Goal: Transaction & Acquisition: Purchase product/service

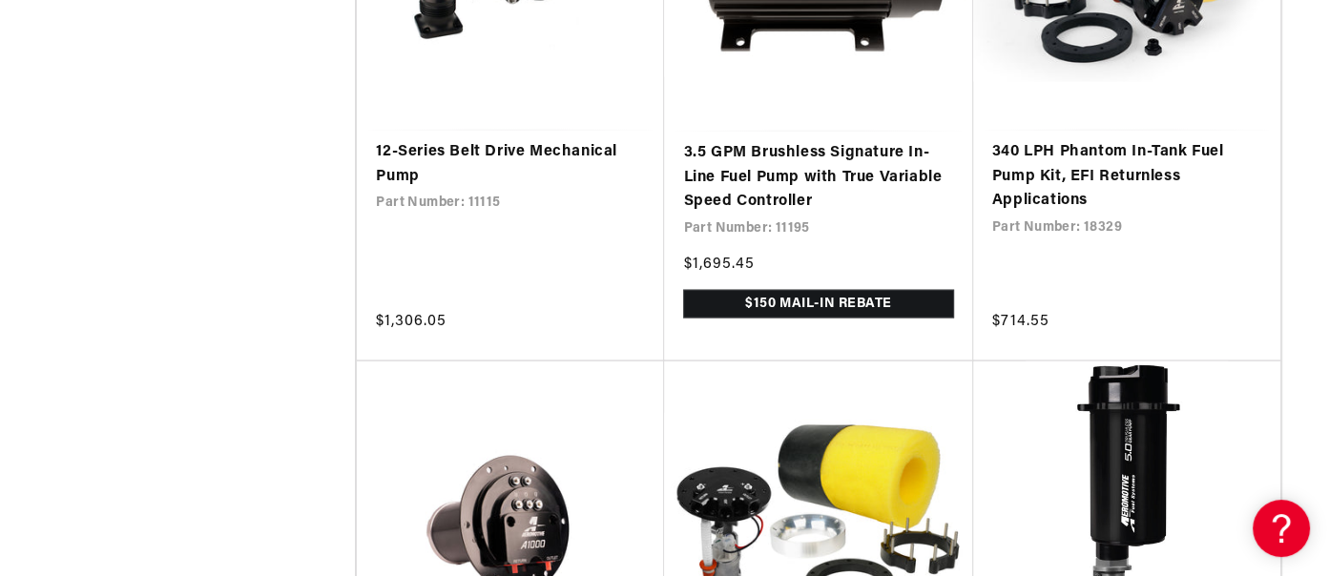
scroll to position [3625, 0]
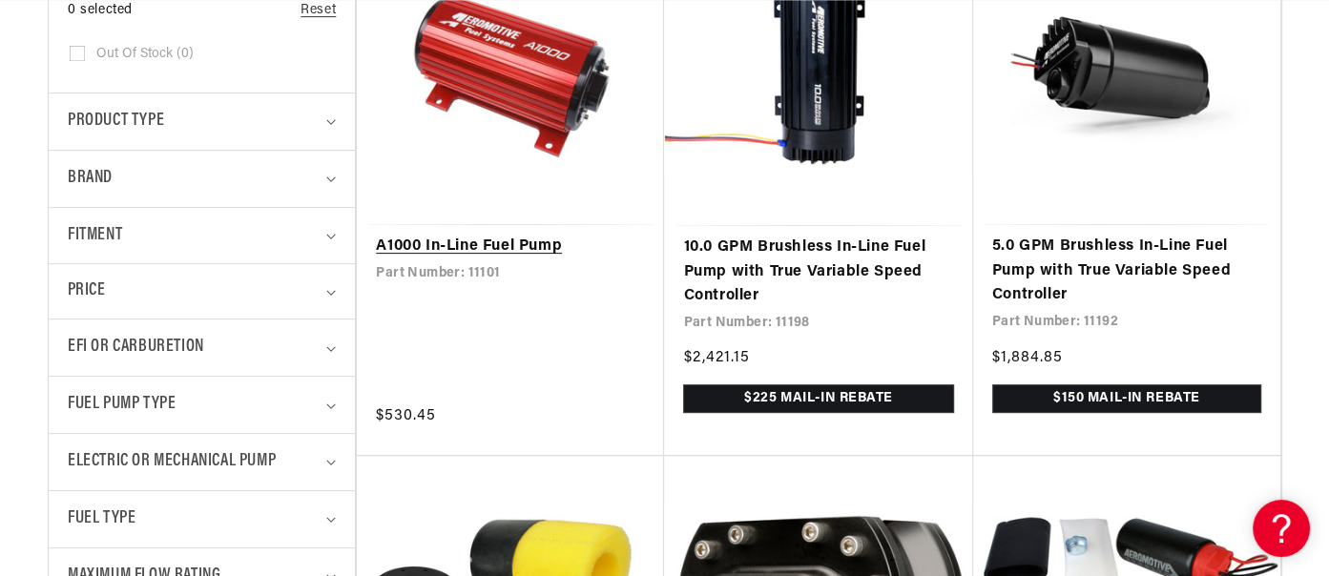
click at [476, 242] on link "A1000 In-Line Fuel Pump" at bounding box center [510, 247] width 269 height 25
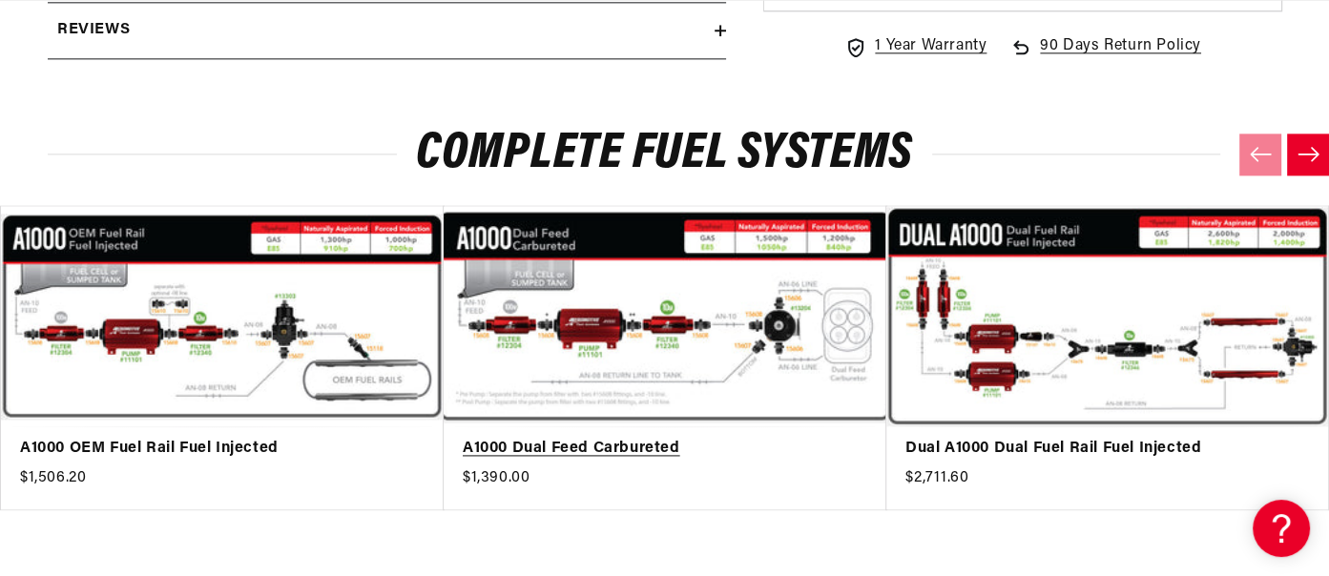
scroll to position [0, 755]
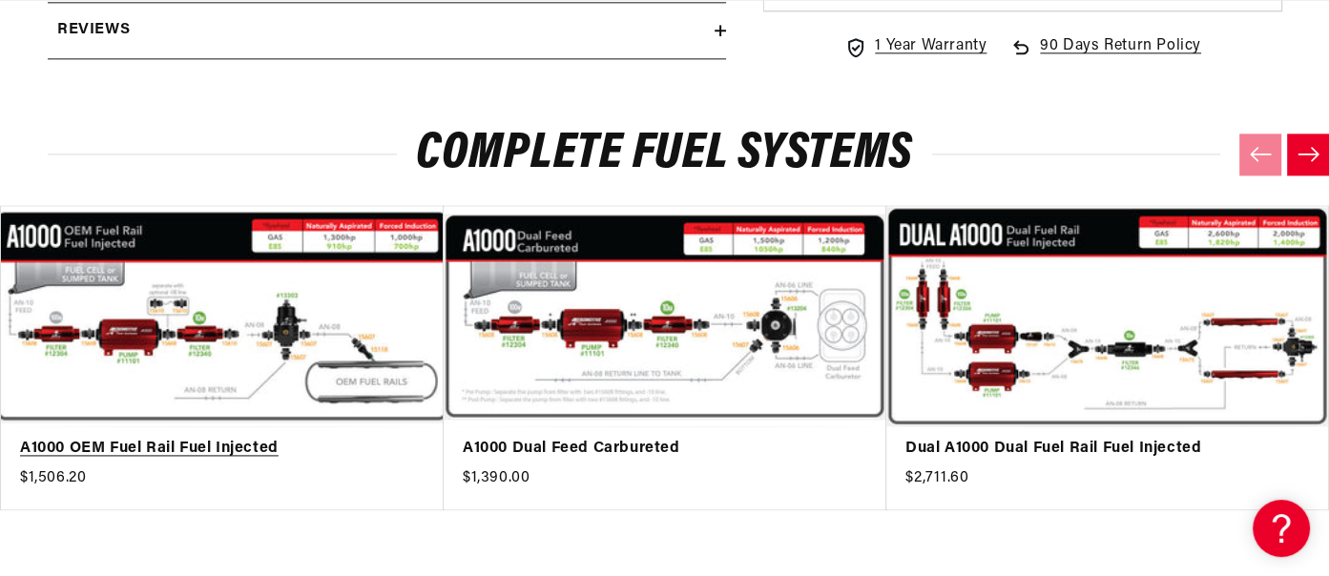
click at [244, 437] on link "A1000 OEM Fuel Rail Fuel Injected" at bounding box center [212, 449] width 385 height 25
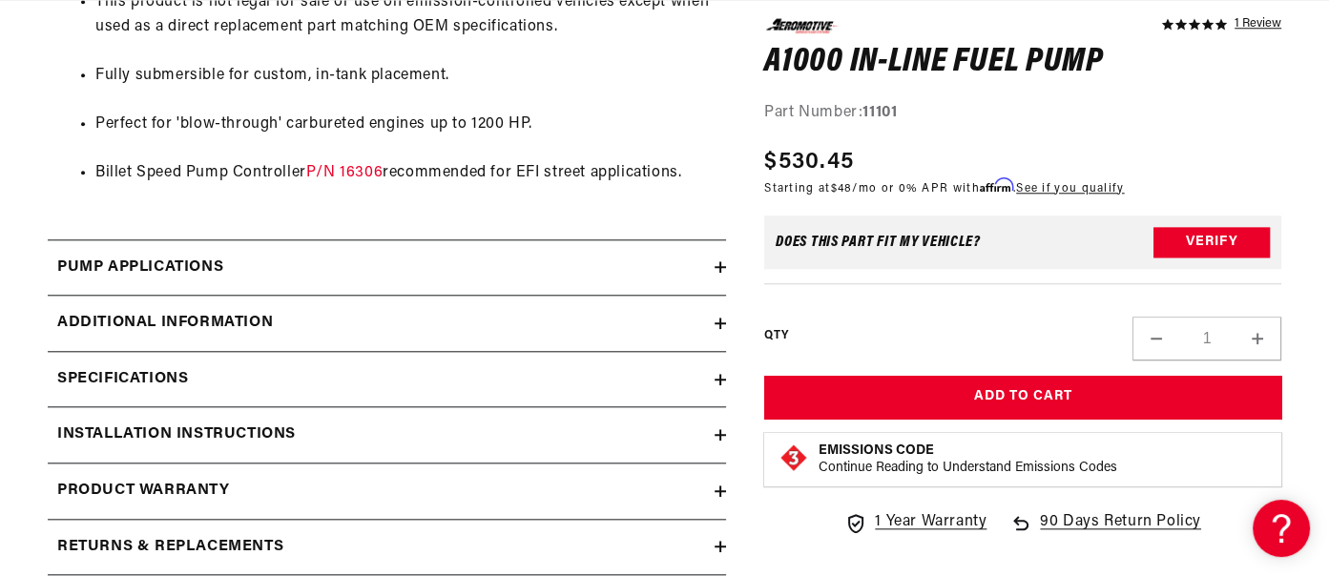
scroll to position [1812, 0]
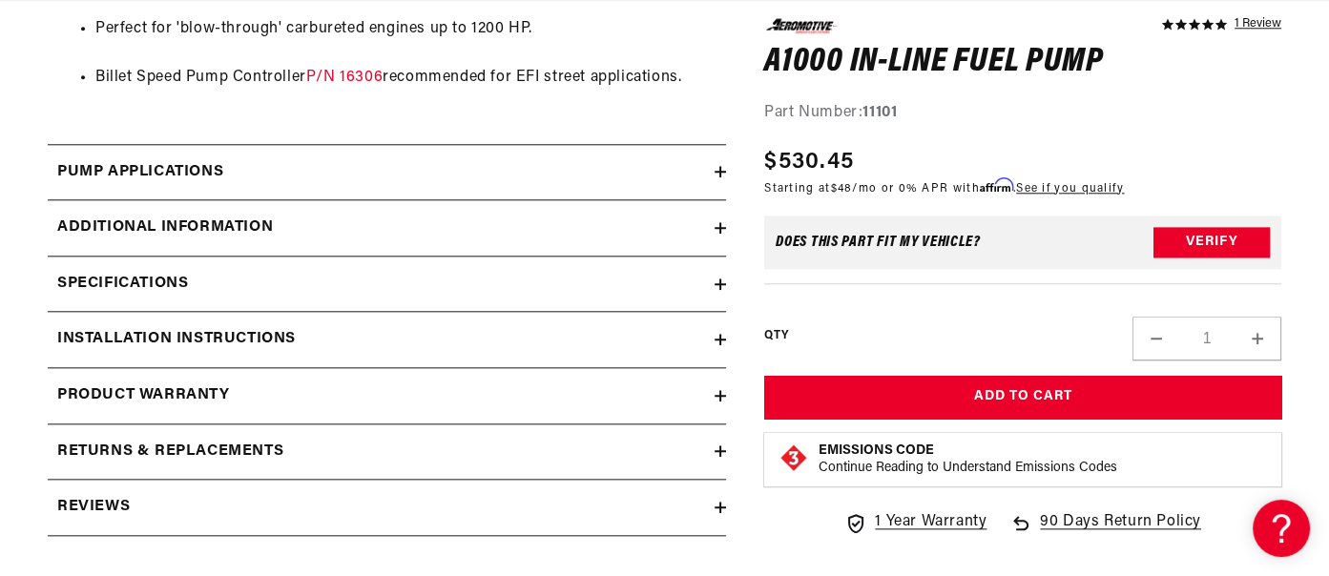
click at [719, 172] on icon at bounding box center [719, 172] width 11 height 0
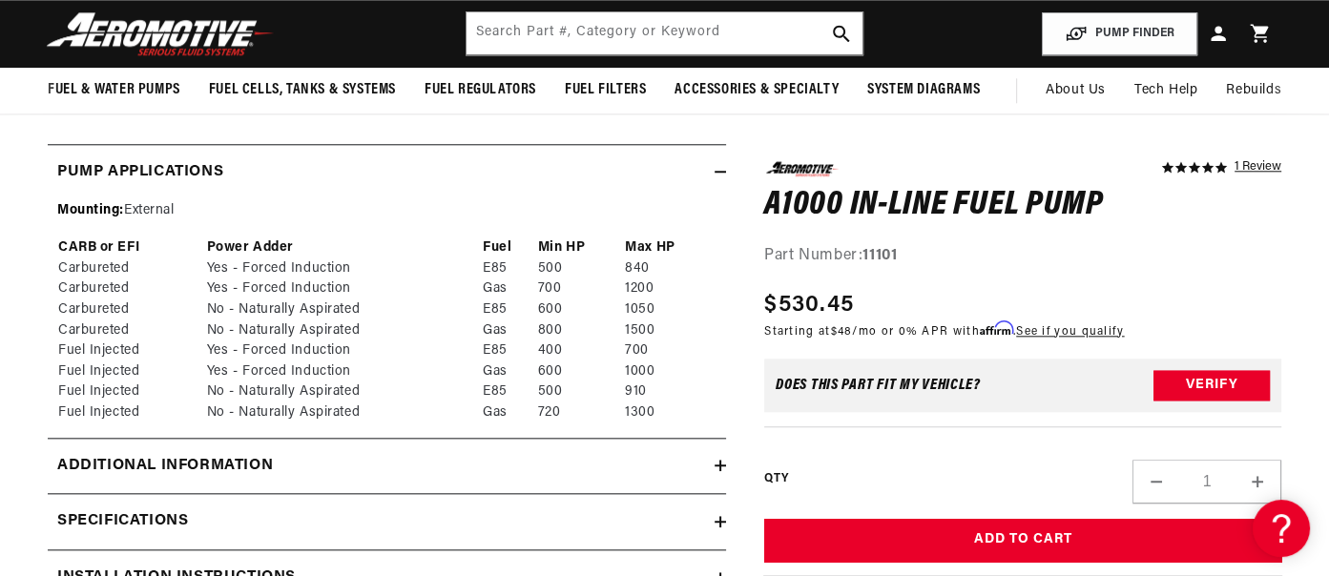
click at [718, 172] on icon at bounding box center [719, 172] width 11 height 0
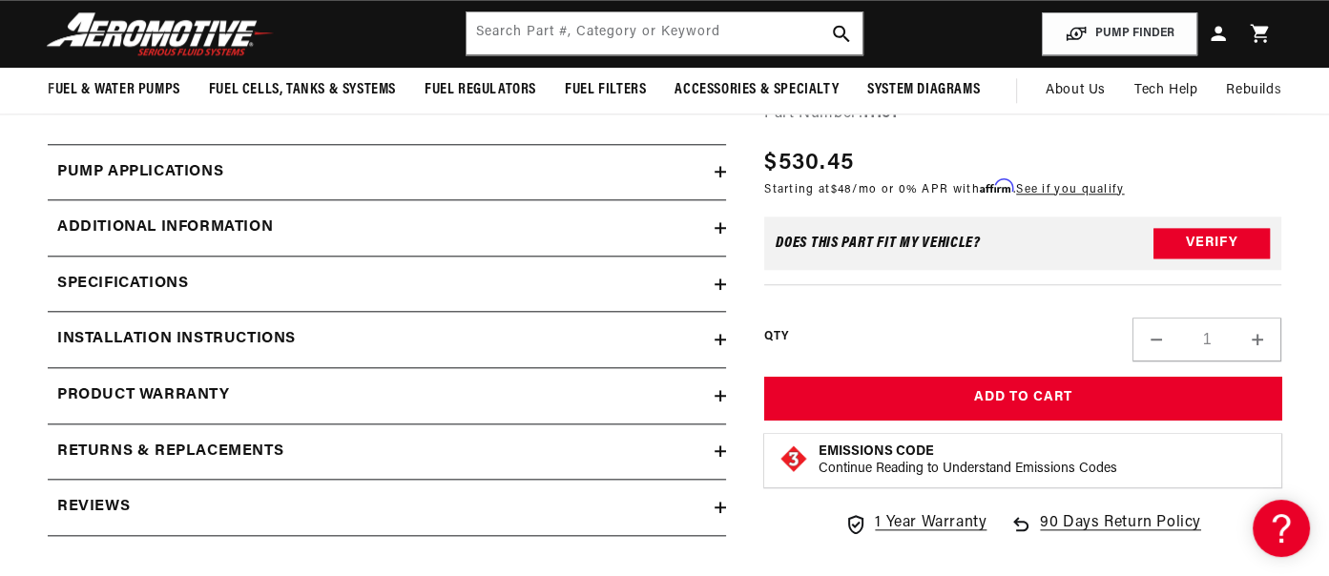
scroll to position [0, 0]
click at [718, 228] on icon at bounding box center [719, 228] width 11 height 0
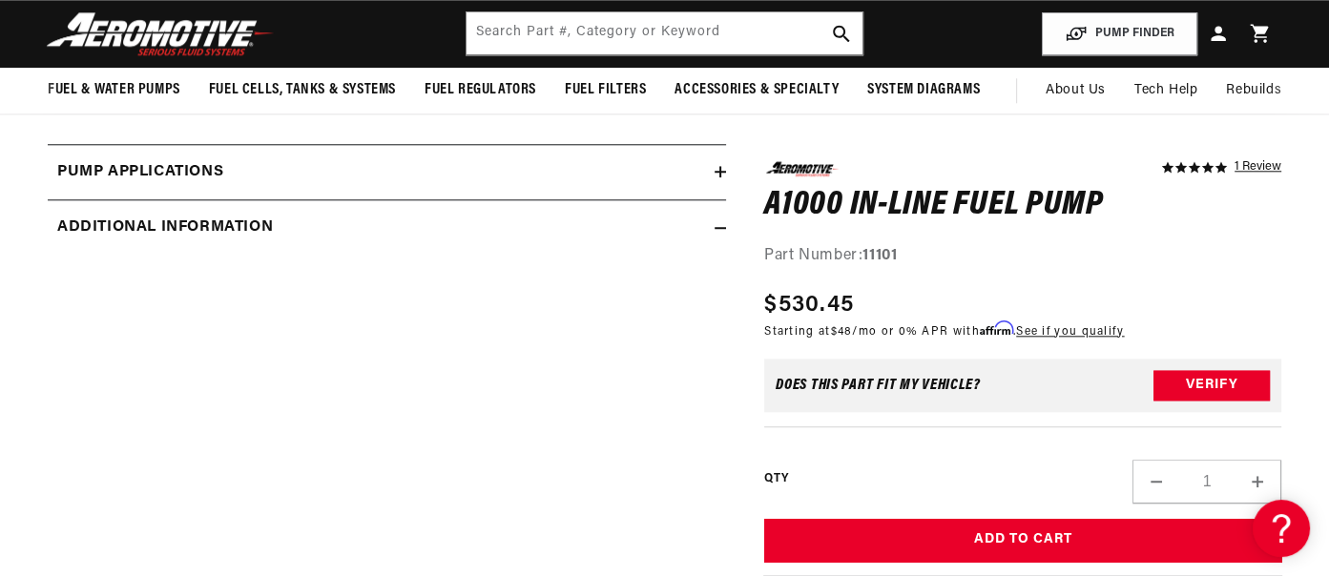
scroll to position [0, 755]
click at [718, 225] on icon at bounding box center [719, 227] width 11 height 11
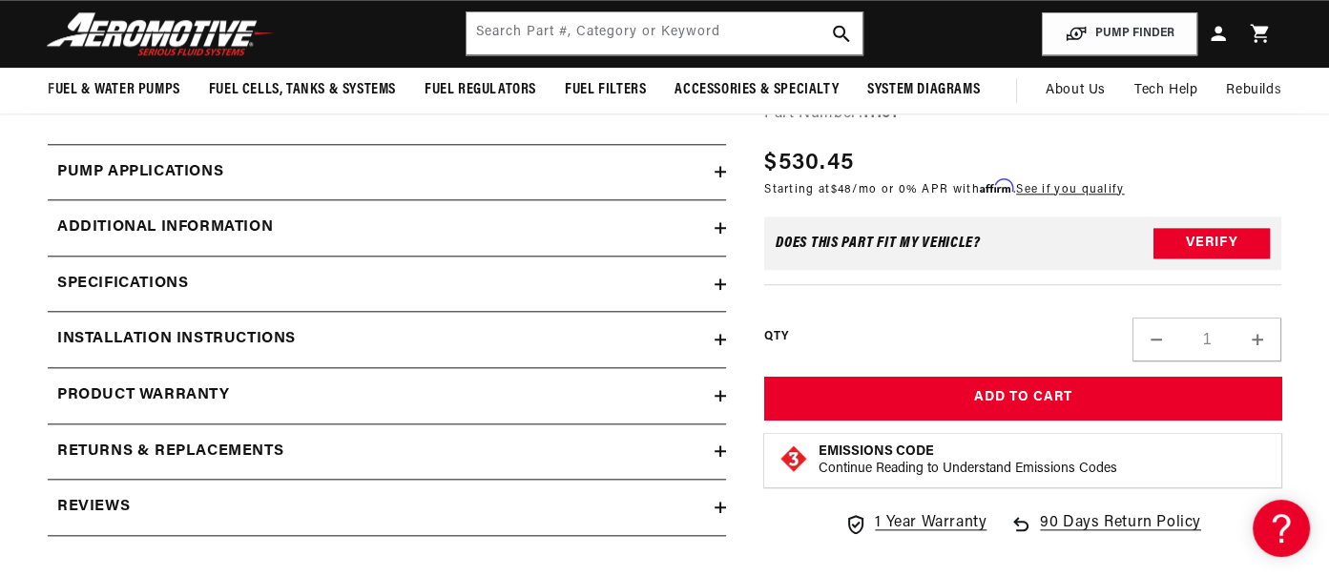
click at [722, 222] on icon at bounding box center [719, 227] width 11 height 11
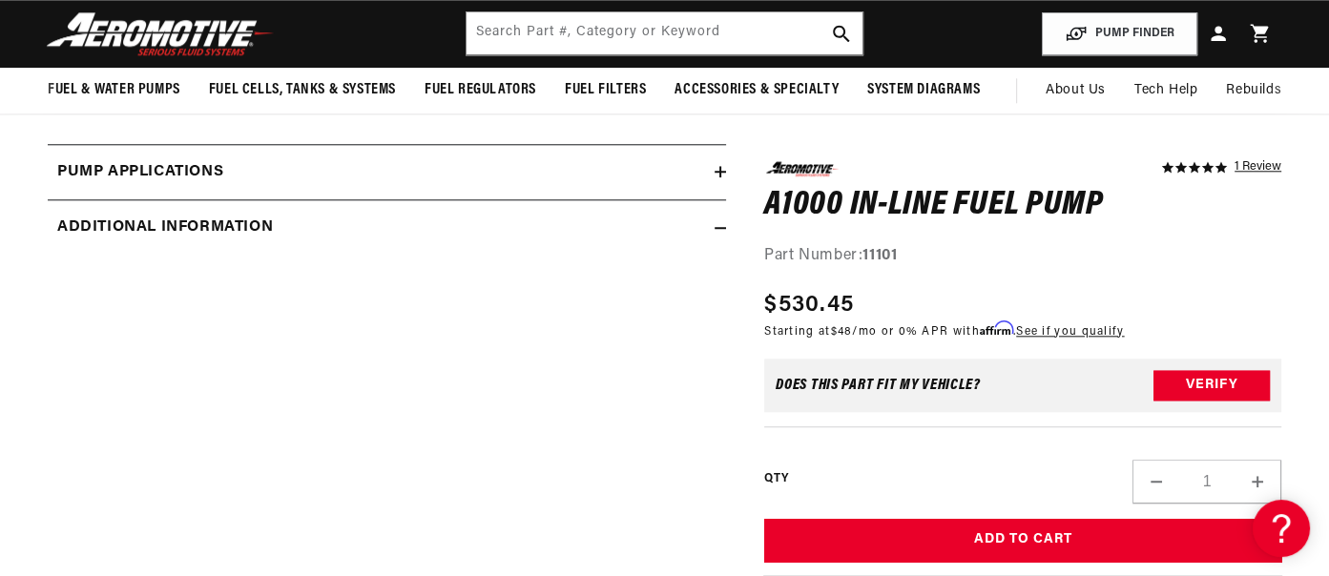
scroll to position [0, 0]
click at [722, 222] on icon at bounding box center [719, 227] width 11 height 11
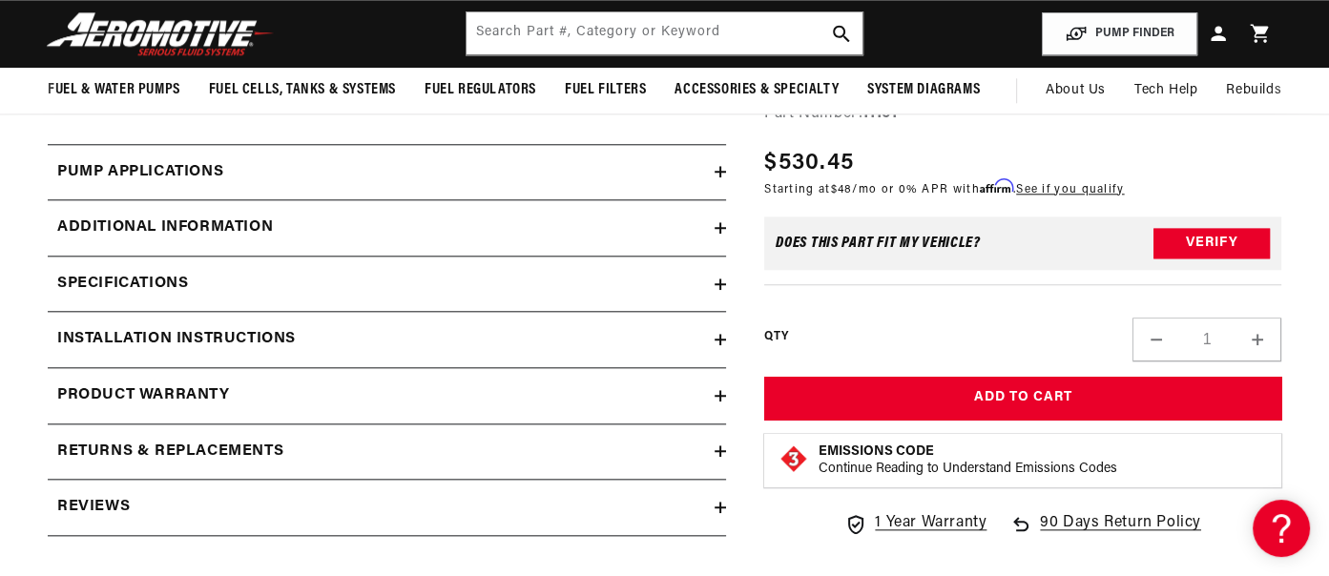
click at [721, 284] on icon at bounding box center [719, 284] width 11 height 0
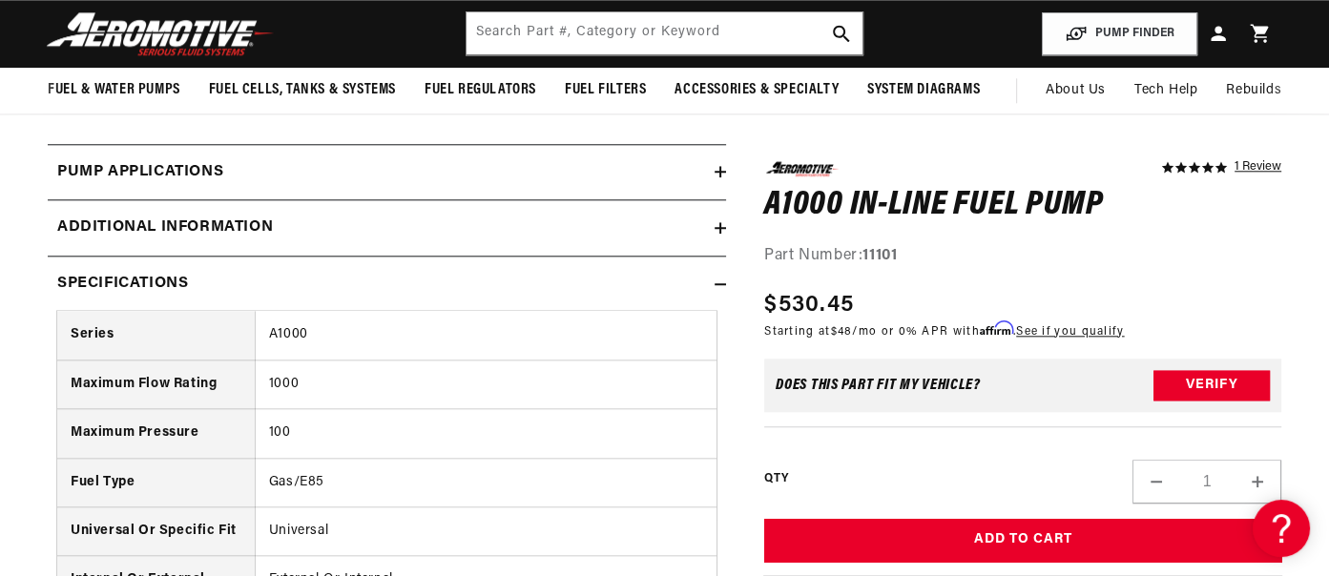
click at [724, 279] on icon at bounding box center [719, 284] width 11 height 11
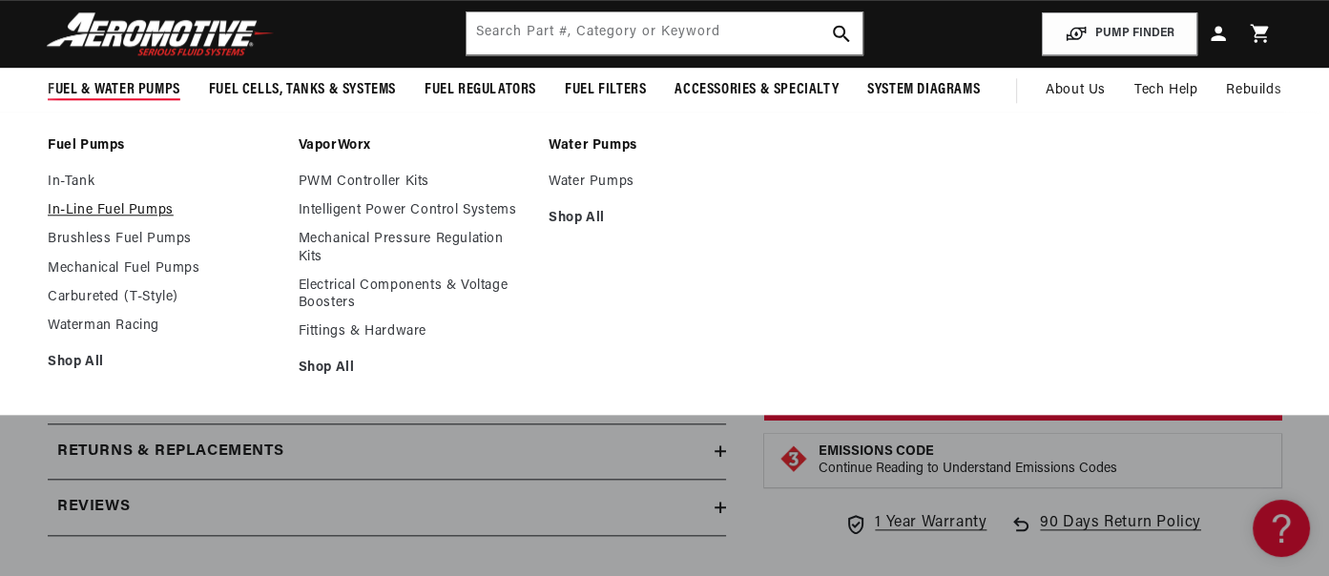
click at [81, 210] on link "In-Line Fuel Pumps" at bounding box center [164, 210] width 232 height 17
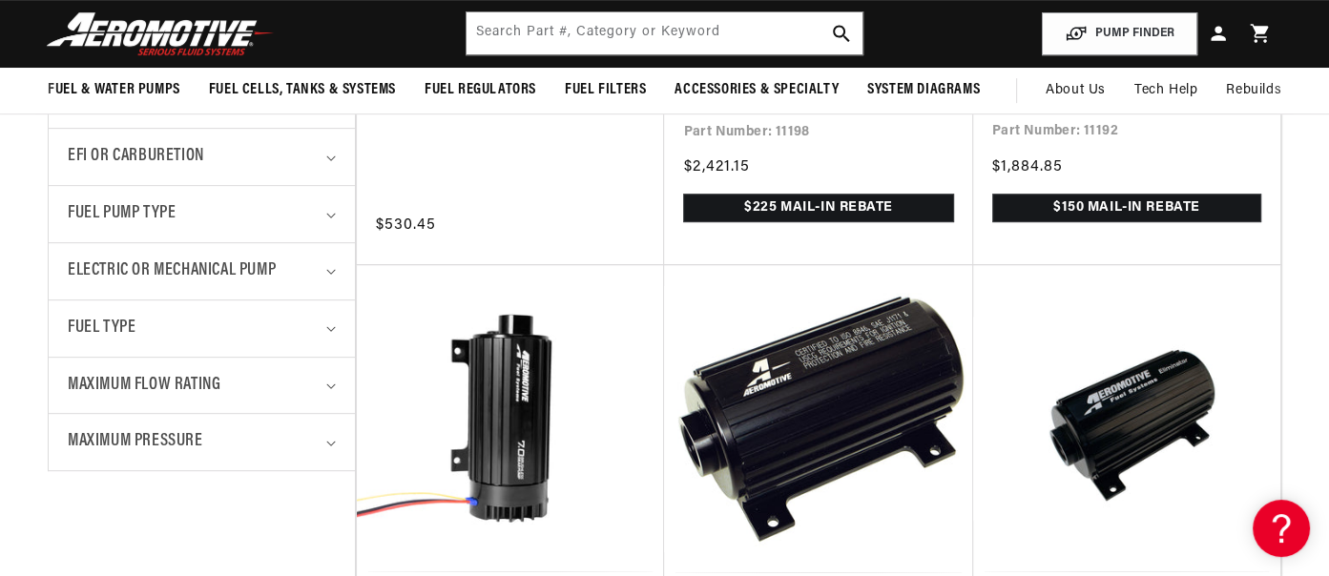
scroll to position [0, 755]
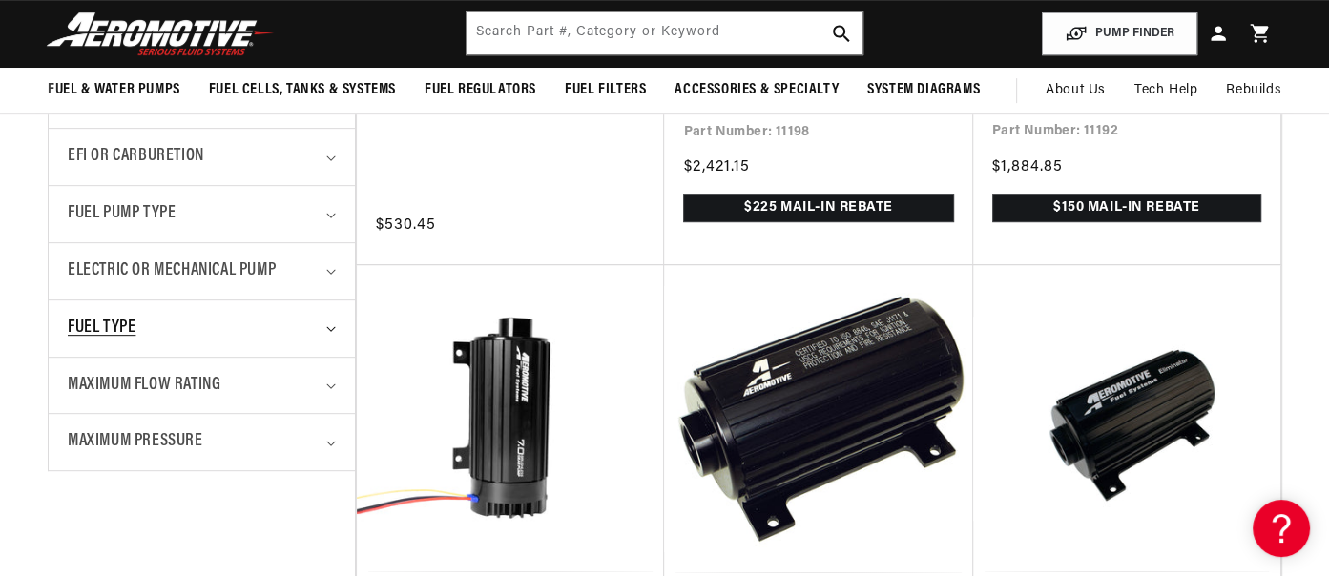
click at [326, 326] on icon "Fuel Type (0 selected)" at bounding box center [331, 329] width 10 height 6
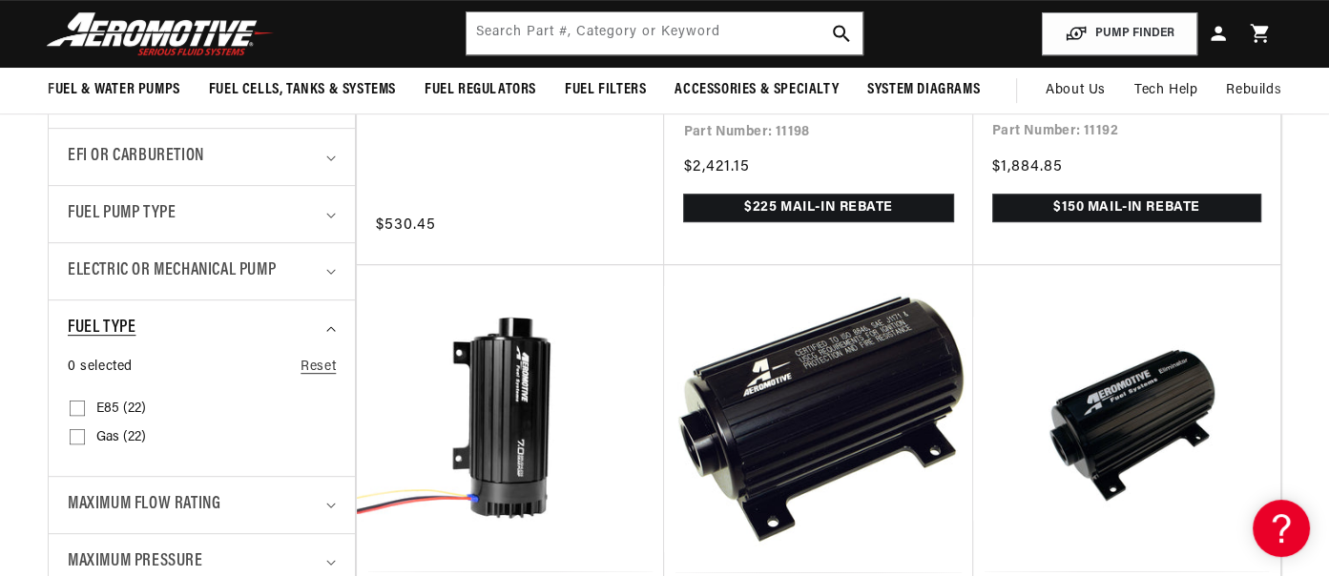
scroll to position [0, 0]
click at [74, 401] on icon at bounding box center [77, 408] width 15 height 15
click at [74, 404] on input "E85 (22) E85 (22 products)" at bounding box center [77, 411] width 15 height 15
checkbox input "true"
